Goal: Use online tool/utility: Utilize a website feature to perform a specific function

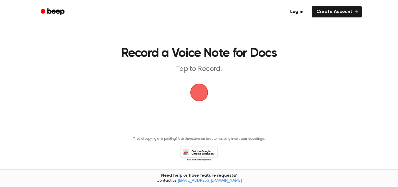
click at [203, 99] on span "button" at bounding box center [199, 92] width 20 height 20
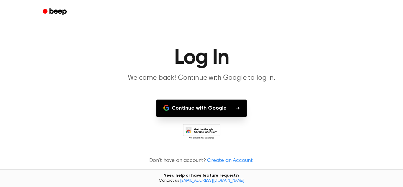
click at [216, 111] on button "Continue with Google" at bounding box center [201, 107] width 90 height 17
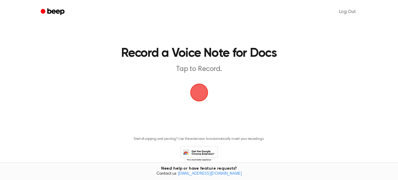
click at [206, 93] on span "button" at bounding box center [199, 92] width 19 height 19
click at [199, 97] on span "button" at bounding box center [199, 92] width 23 height 23
click at [199, 97] on span "button" at bounding box center [199, 92] width 24 height 24
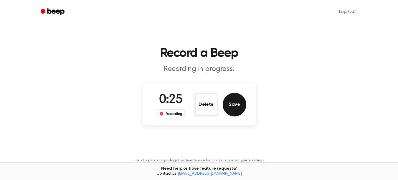
click at [238, 111] on button "Save" at bounding box center [235, 105] width 24 height 24
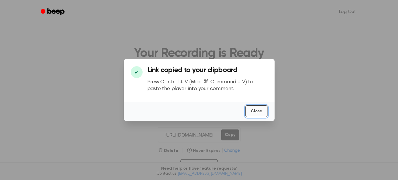
click at [260, 106] on button "Close" at bounding box center [257, 111] width 22 height 12
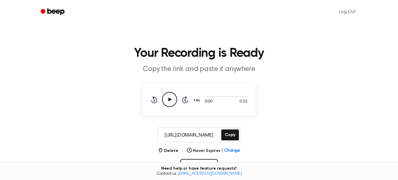
click at [171, 97] on icon "Play Audio" at bounding box center [169, 99] width 15 height 15
click at [170, 101] on icon at bounding box center [169, 99] width 3 height 4
